Goal: Transaction & Acquisition: Download file/media

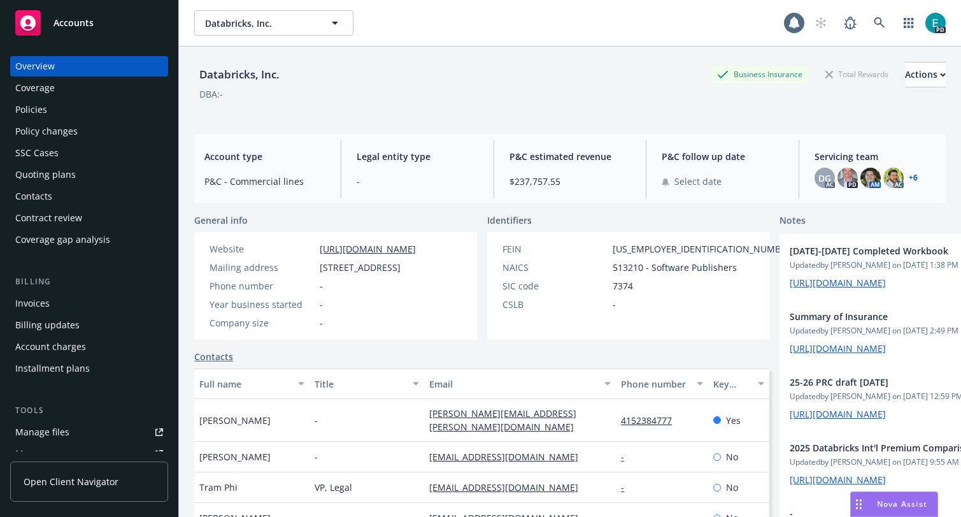
click at [888, 505] on span "Nova Assist" at bounding box center [902, 503] width 50 height 11
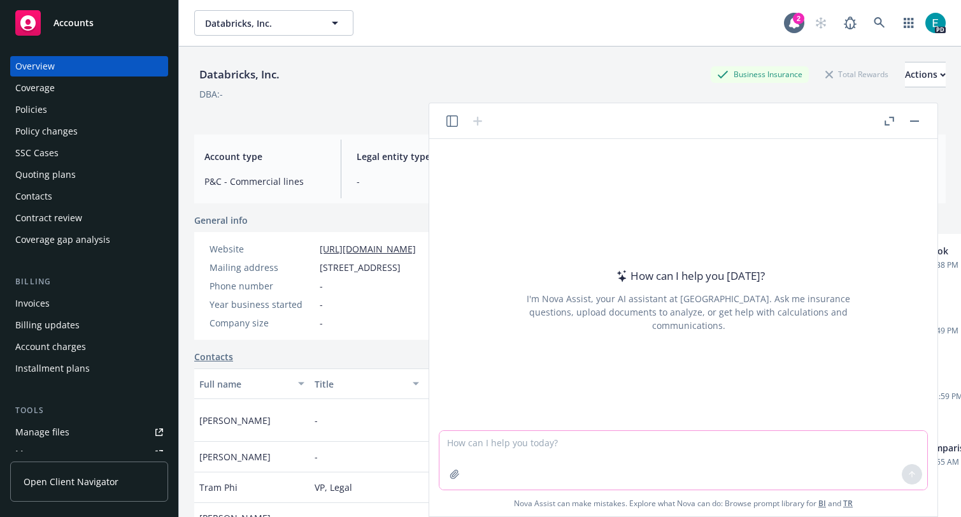
click at [713, 436] on textarea at bounding box center [684, 460] width 488 height 59
type textarea "C"
click at [459, 118] on button "button" at bounding box center [452, 120] width 15 height 15
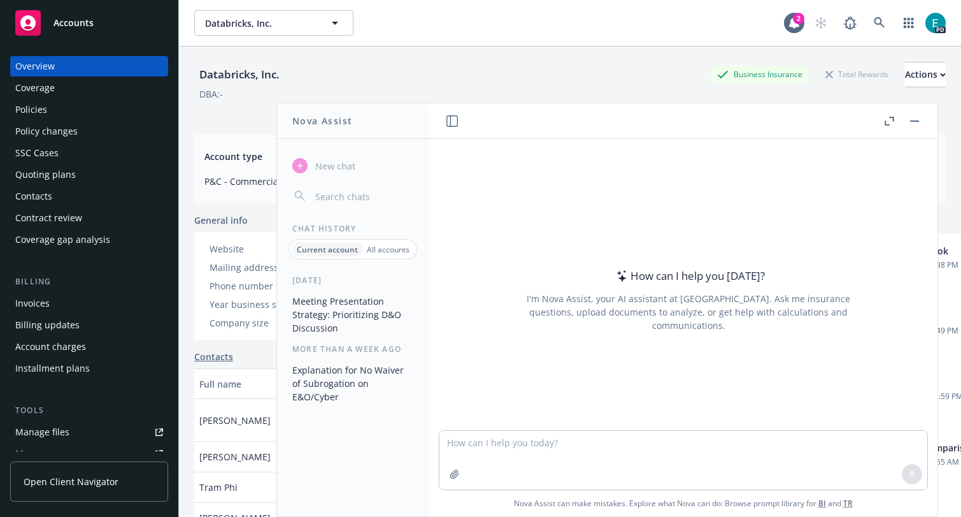
click at [373, 316] on button "Meeting Presentation Strategy: Prioritizing D&O Discussion" at bounding box center [353, 315] width 132 height 48
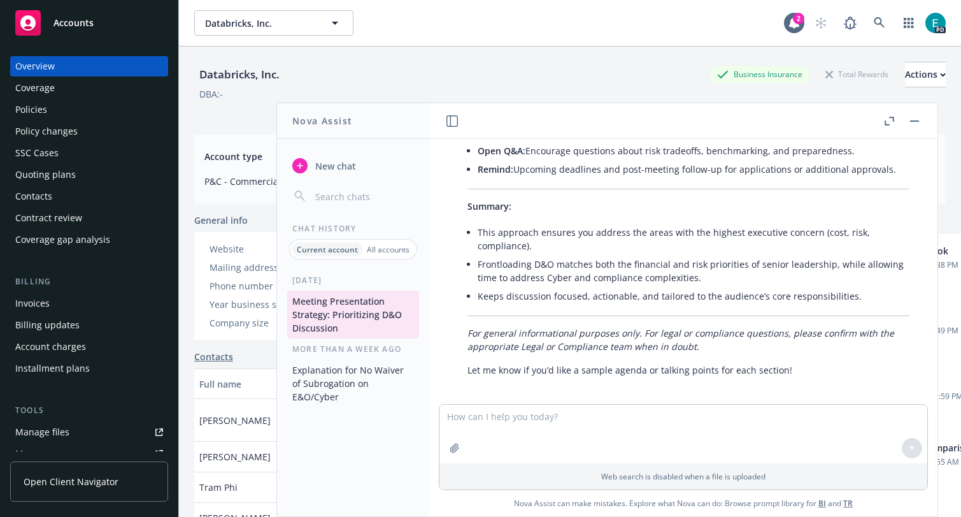
scroll to position [2508, 0]
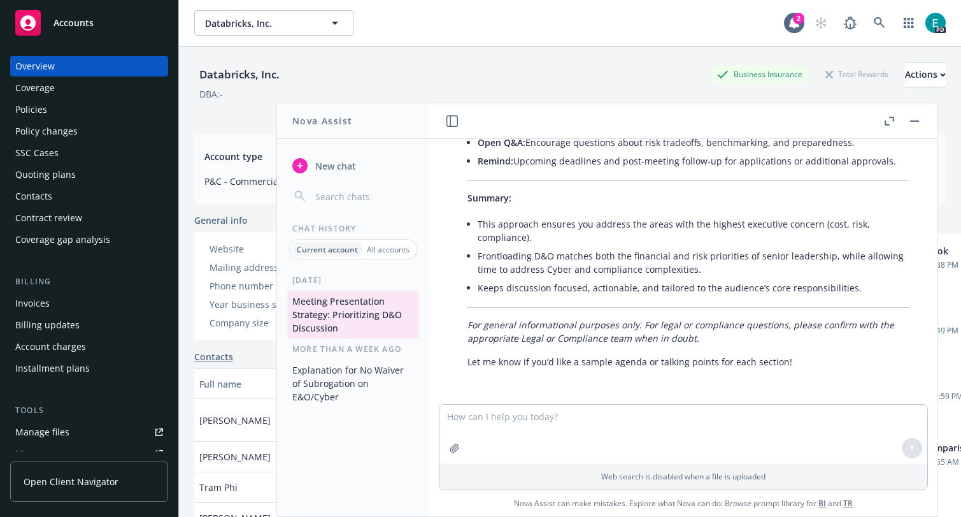
click at [536, 425] on textarea at bounding box center [684, 434] width 488 height 59
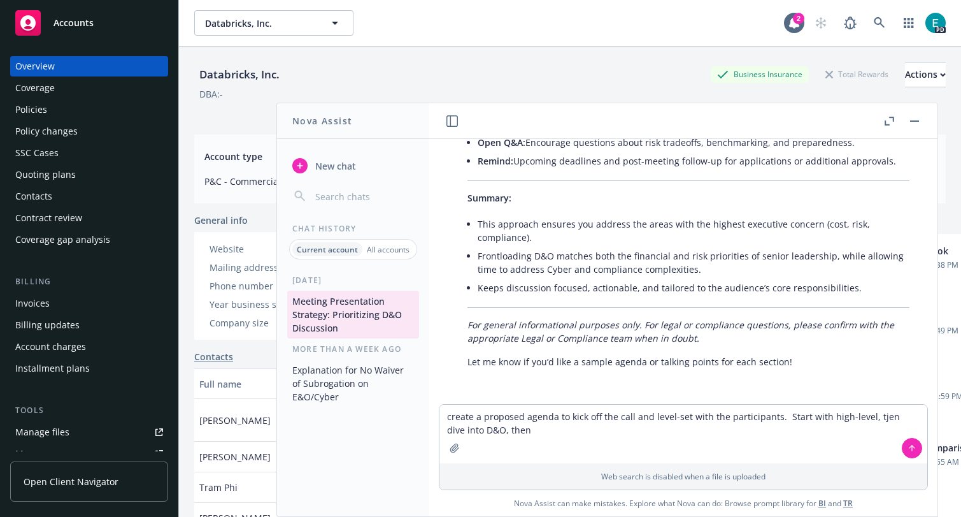
click at [872, 414] on textarea "create a proposed agenda to kick off the call and level-set with the participan…" at bounding box center [684, 434] width 488 height 59
click at [799, 429] on textarea "create a proposed agenda to kick off the call and level-set with the participan…" at bounding box center [684, 434] width 488 height 59
type textarea "create a proposed agenda to kick off the call and level-set with the participan…"
click at [912, 447] on icon at bounding box center [912, 447] width 0 height 5
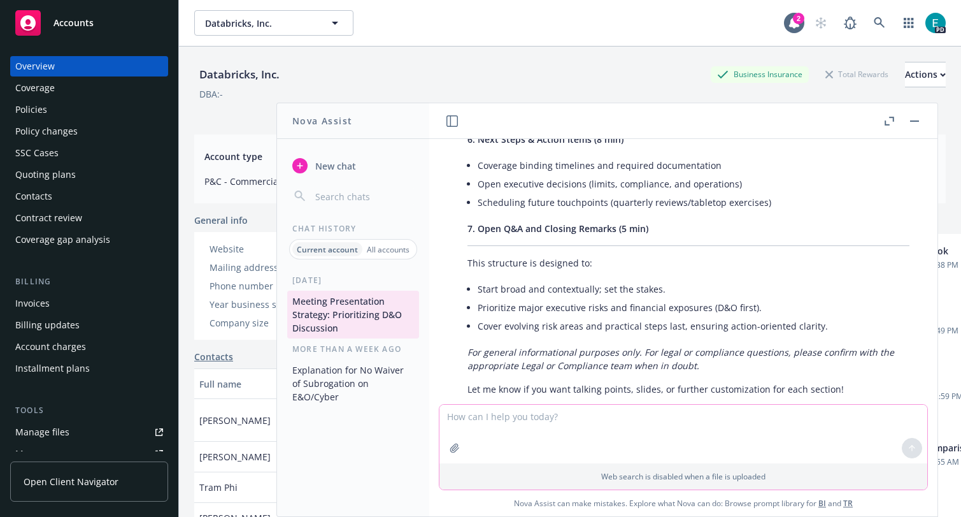
scroll to position [3348, 0]
click at [875, 20] on icon at bounding box center [879, 22] width 11 height 11
click at [453, 450] on icon "button" at bounding box center [454, 447] width 8 height 8
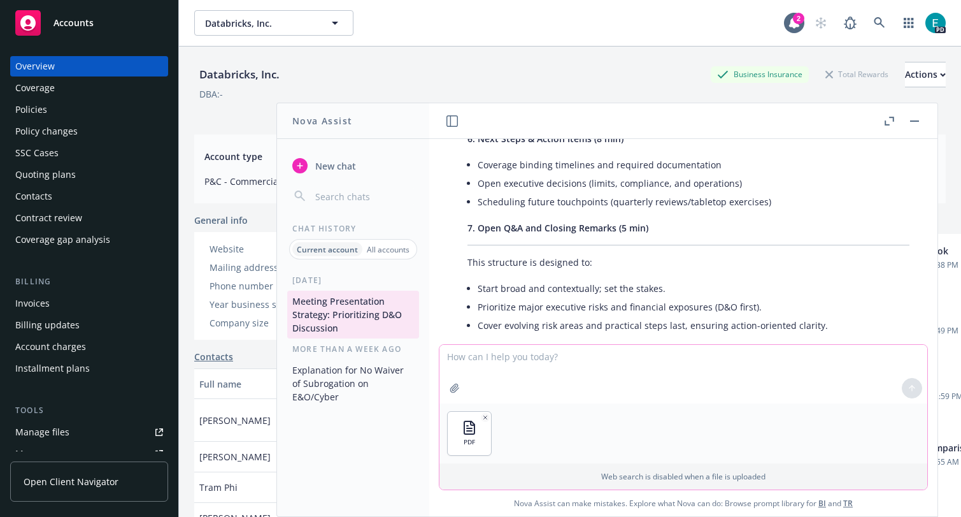
click at [513, 388] on textarea at bounding box center [684, 374] width 488 height 59
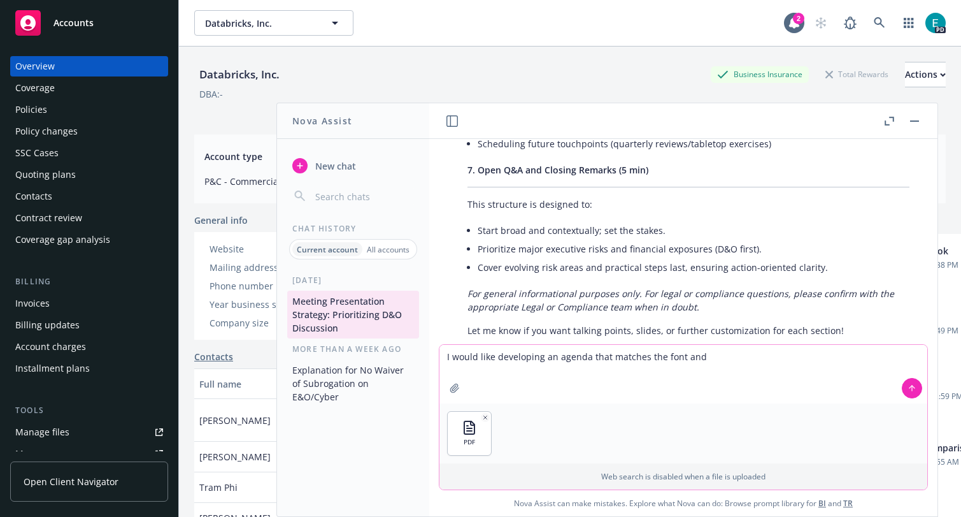
type textarea "I would like developing an agenda that matches the font and"
drag, startPoint x: 675, startPoint y: 290, endPoint x: 739, endPoint y: 196, distance: 114.2
click at [870, 22] on link at bounding box center [879, 22] width 25 height 25
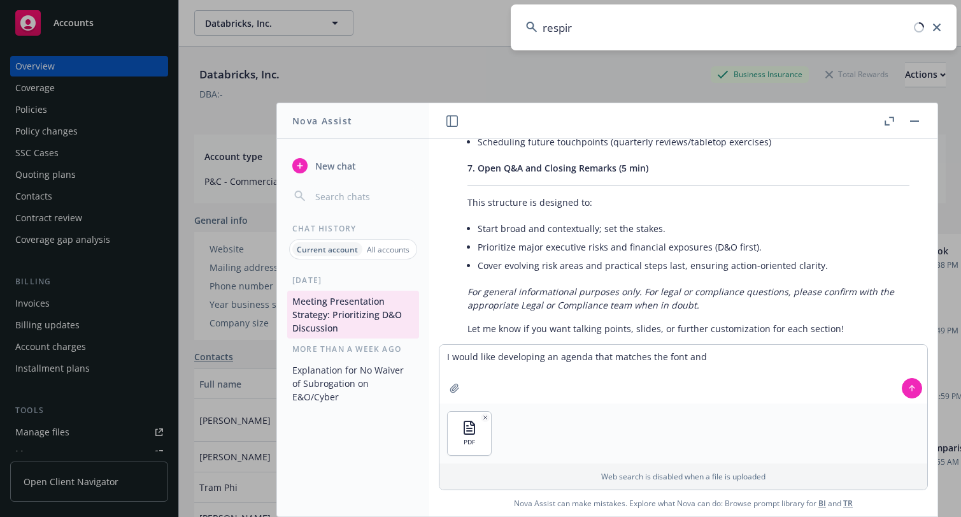
type input "respira"
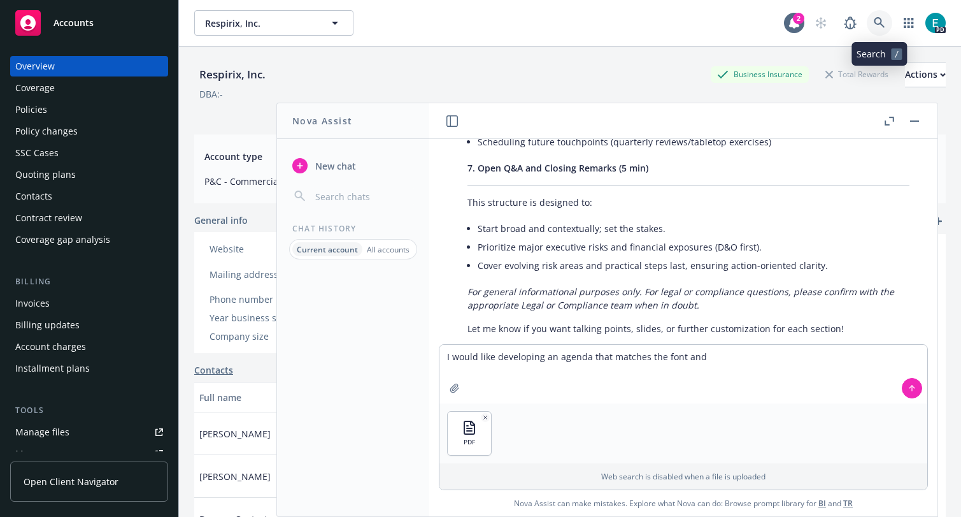
click at [882, 24] on icon at bounding box center [879, 22] width 11 height 11
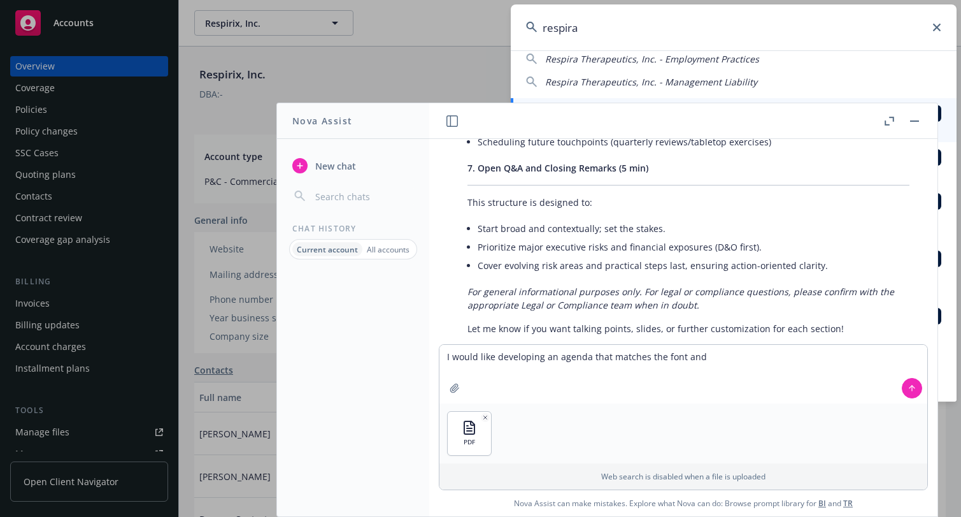
scroll to position [83, 0]
click at [707, 77] on span "Respira Therapeutics, Inc. - Management Liability" at bounding box center [651, 79] width 212 height 12
type input "Respira Therapeutics, Inc. - Management Liability"
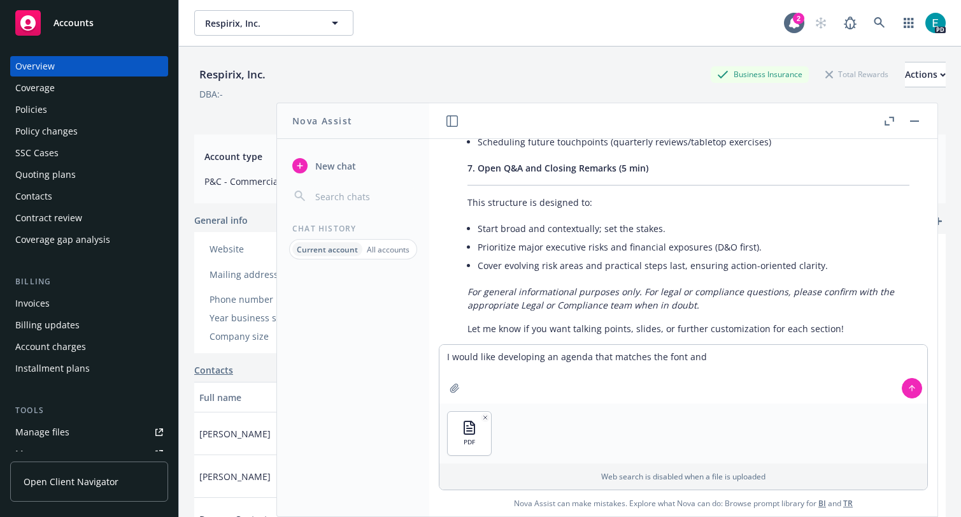
click at [923, 121] on header at bounding box center [683, 121] width 508 height 36
click at [913, 126] on button "button" at bounding box center [914, 120] width 15 height 15
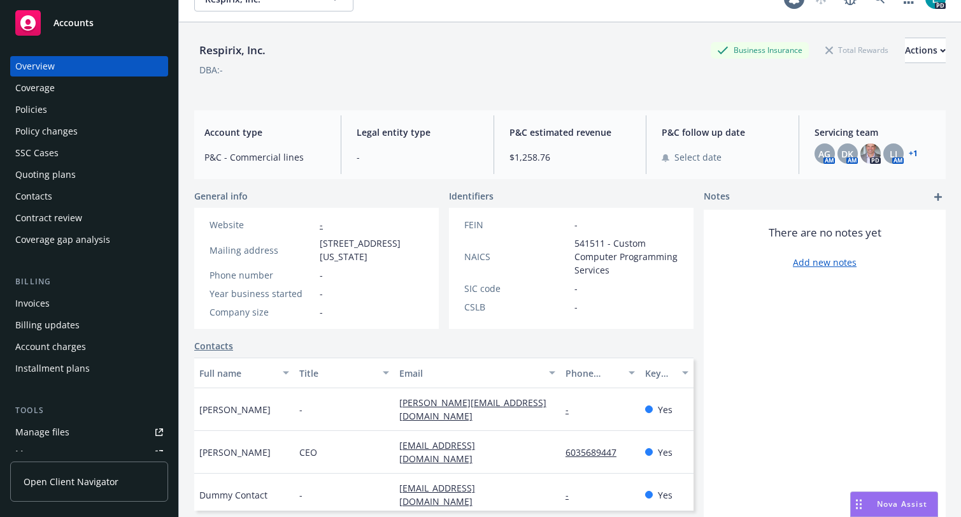
scroll to position [0, 0]
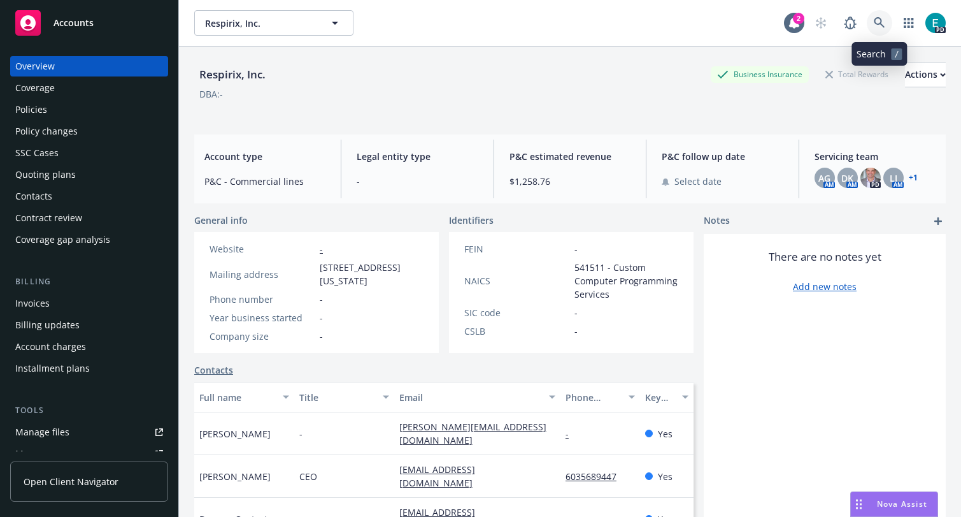
click at [873, 20] on link at bounding box center [879, 22] width 25 height 25
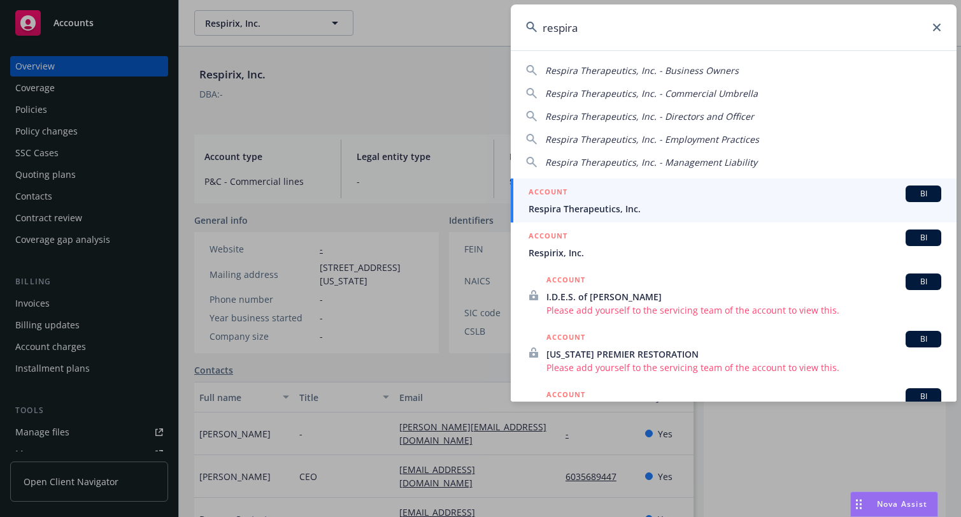
type input "respira"
click at [594, 190] on div "ACCOUNT BI" at bounding box center [735, 193] width 413 height 17
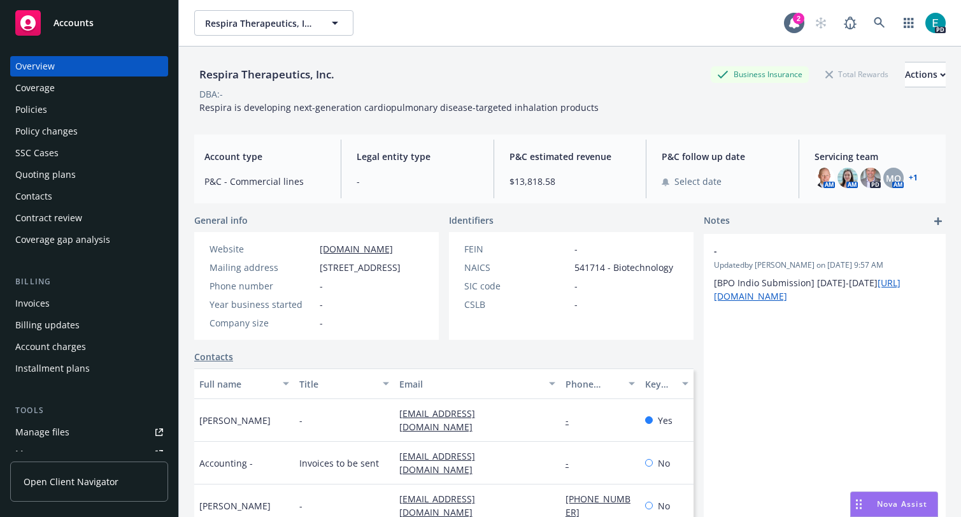
click at [594, 190] on div "P&C estimated revenue $13,818.58" at bounding box center [569, 169] width 141 height 59
click at [37, 104] on div "Policies" at bounding box center [31, 109] width 32 height 20
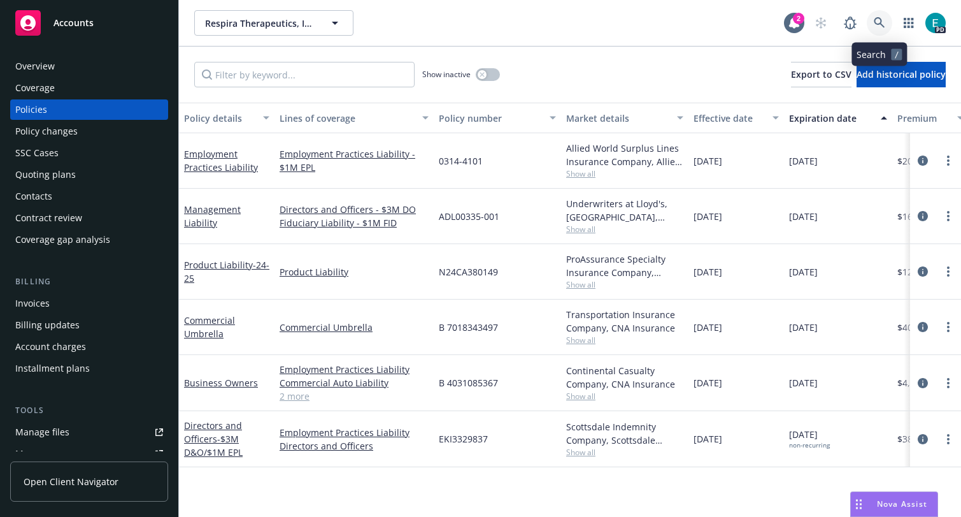
click at [882, 20] on icon at bounding box center [879, 22] width 11 height 11
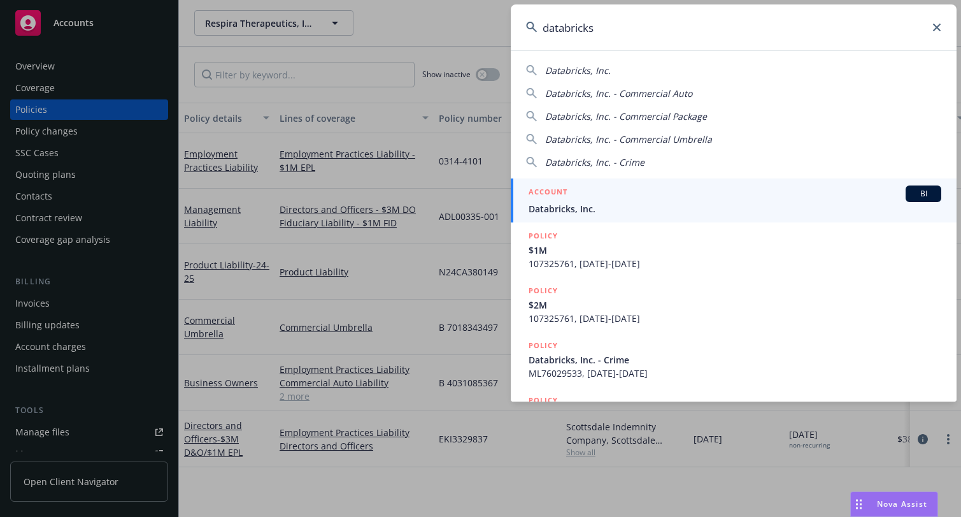
type input "databricks"
click at [570, 199] on div "ACCOUNT BI" at bounding box center [735, 193] width 413 height 17
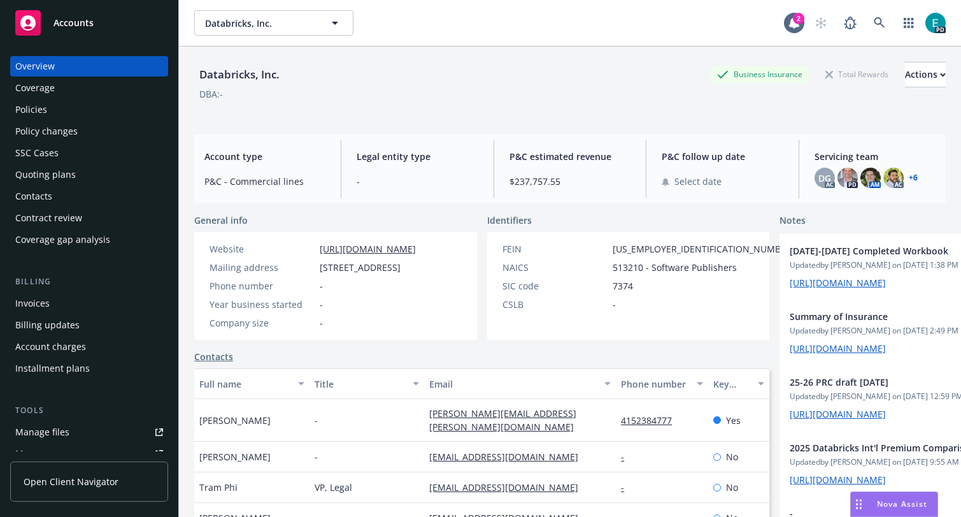
click at [891, 513] on div "Nova Assist" at bounding box center [894, 504] width 87 height 24
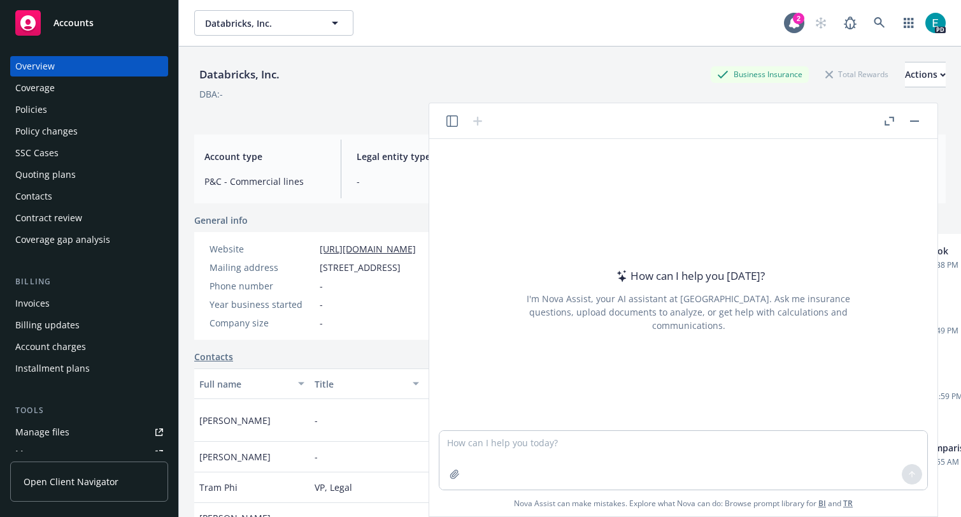
click at [452, 115] on icon "button" at bounding box center [452, 120] width 11 height 11
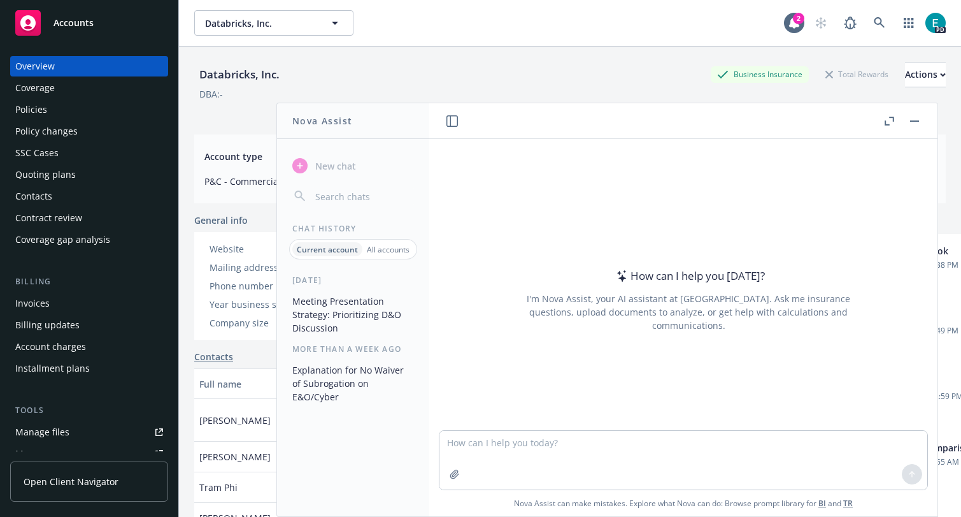
click at [373, 296] on button "Meeting Presentation Strategy: Prioritizing D&O Discussion" at bounding box center [353, 315] width 132 height 48
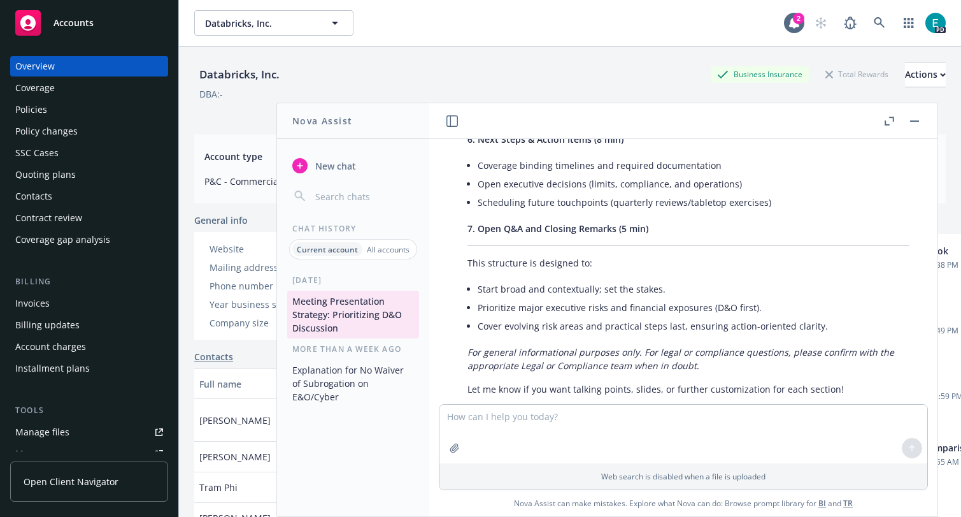
scroll to position [3348, 0]
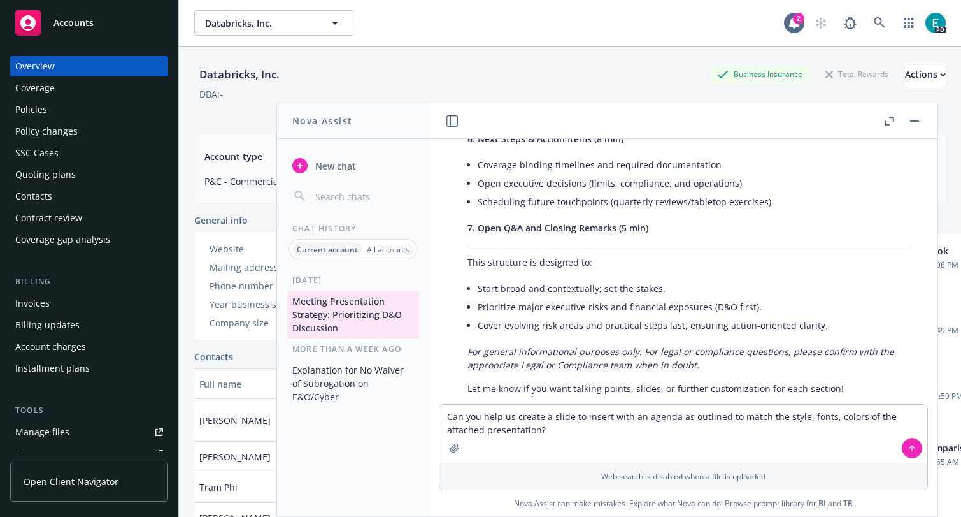
type textarea "Can you help us create a slide to insert with an agenda as outlined to match th…"
click at [448, 445] on button "button" at bounding box center [455, 448] width 20 height 20
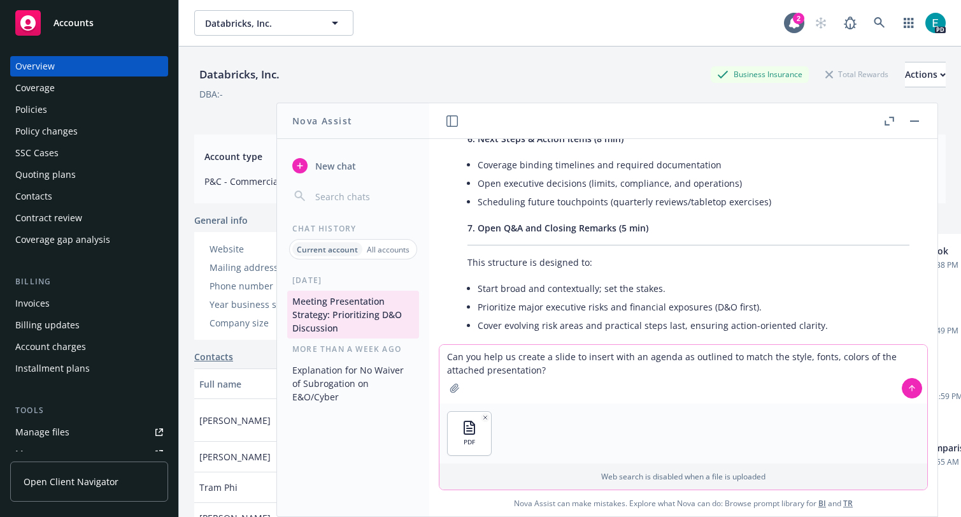
click at [917, 388] on button at bounding box center [912, 388] width 20 height 20
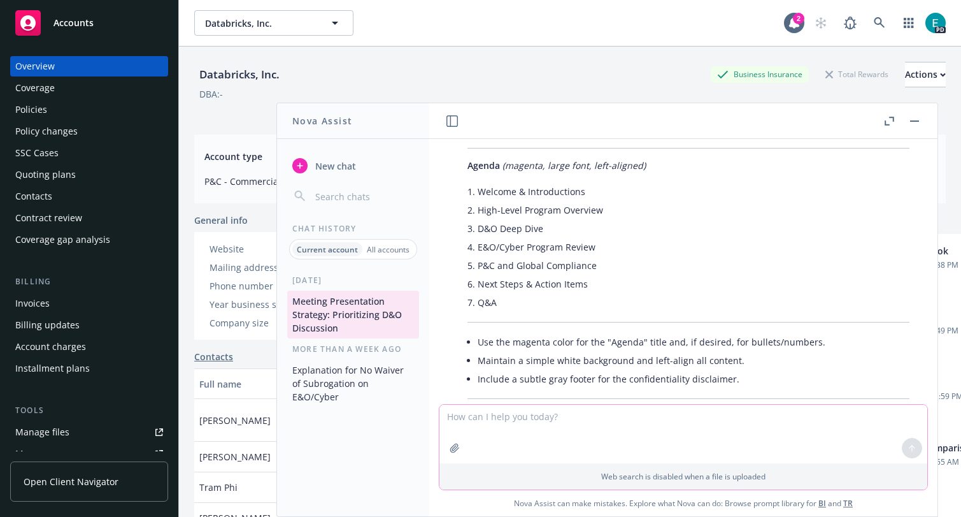
scroll to position [4035, 0]
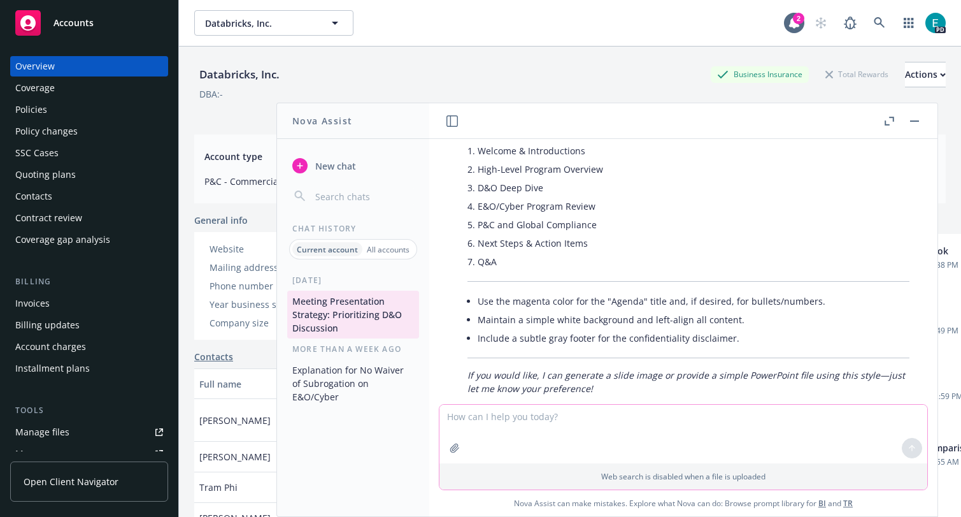
click at [555, 247] on div "Here’s a summary of the style and design elements in your presentation, so your…" at bounding box center [689, 111] width 468 height 578
click at [795, 417] on textarea at bounding box center [684, 434] width 488 height 59
type textarea "a ppt file would be great"
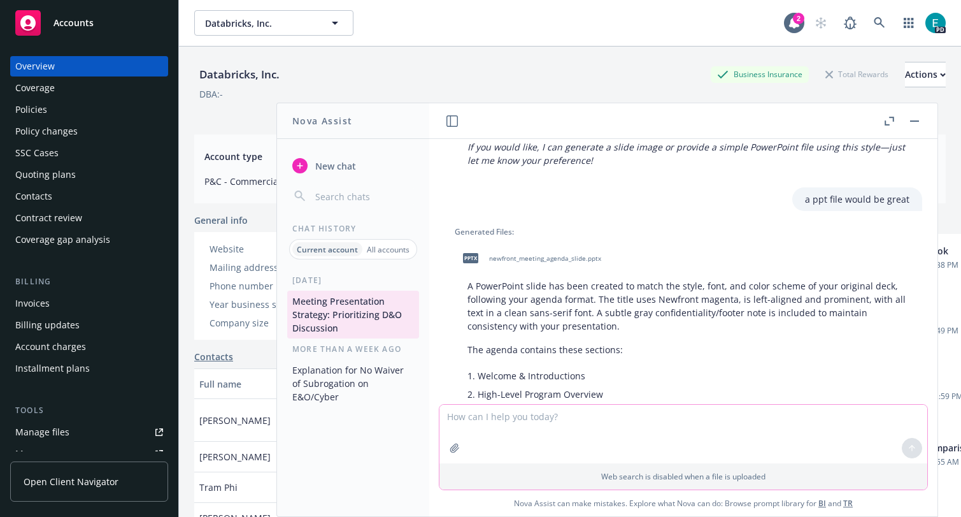
scroll to position [4263, 0]
click at [519, 243] on div "pptx newfront_meeting_agenda_slide.pptx" at bounding box center [529, 259] width 149 height 32
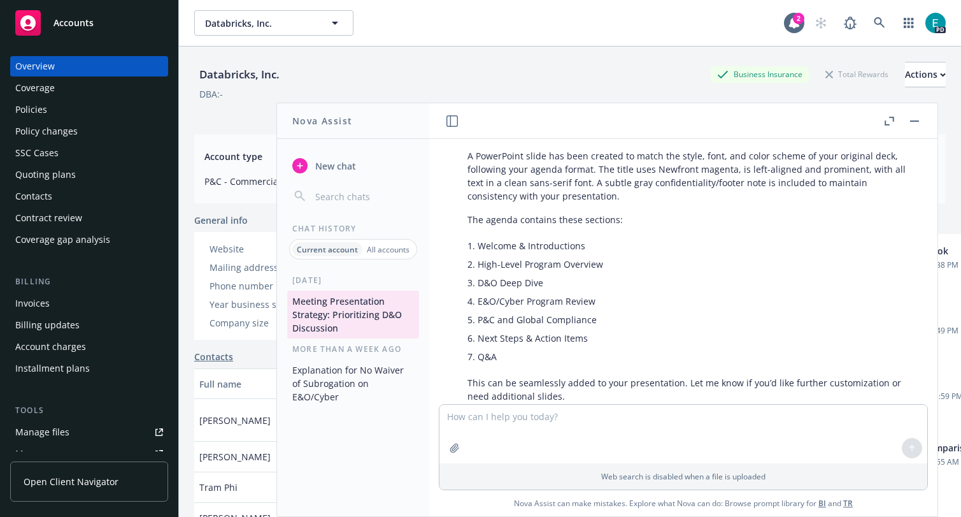
scroll to position [4402, 0]
